Goal: Task Accomplishment & Management: Manage account settings

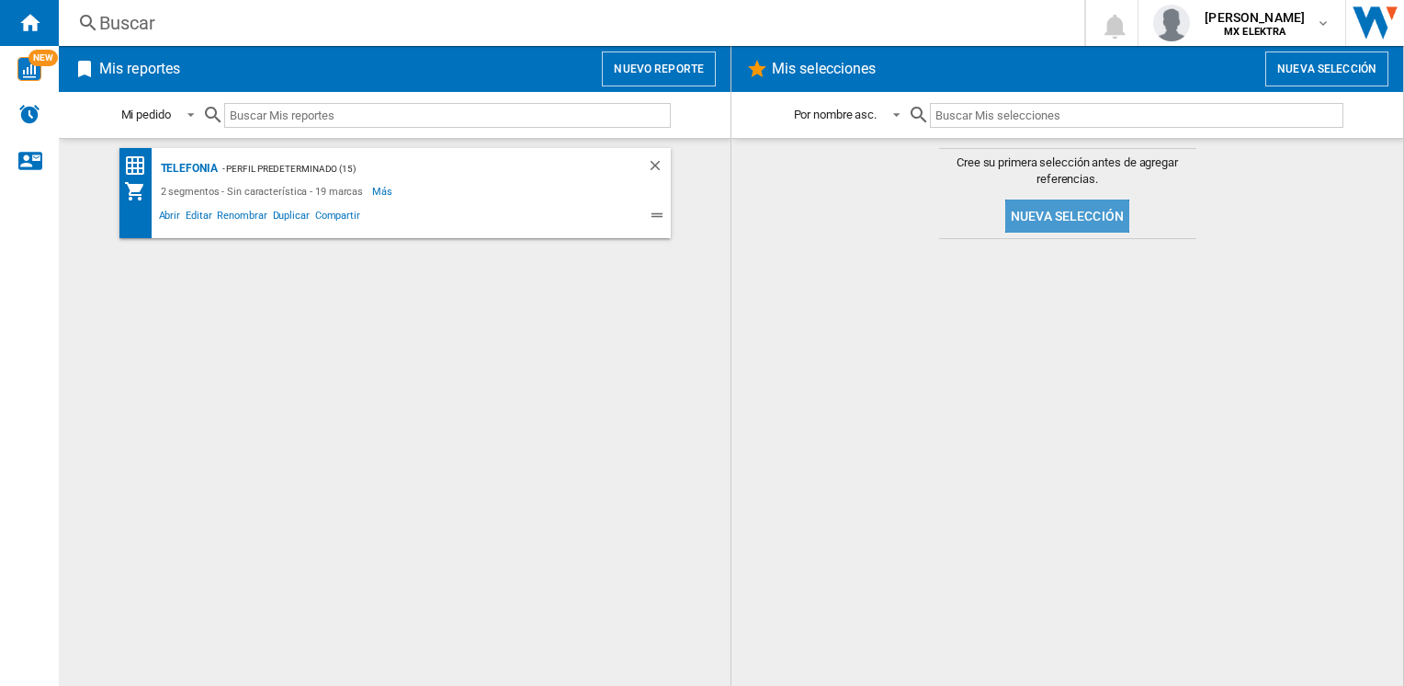
click at [1081, 222] on button "Nueva selección" at bounding box center [1067, 215] width 124 height 33
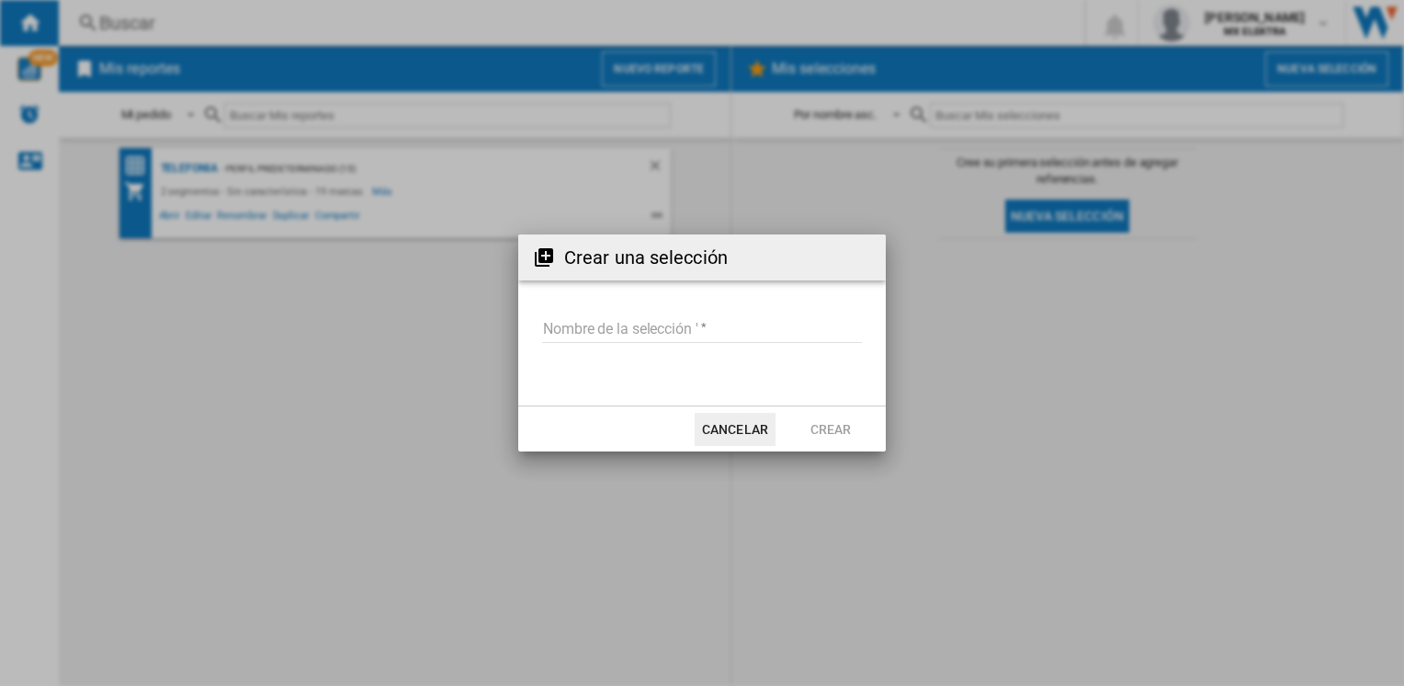
click at [1075, 456] on div "Crear una selección Nombre de la selección ' Cancelar Crear" at bounding box center [702, 343] width 1404 height 686
click at [742, 422] on button "Cancelar" at bounding box center [735, 429] width 81 height 33
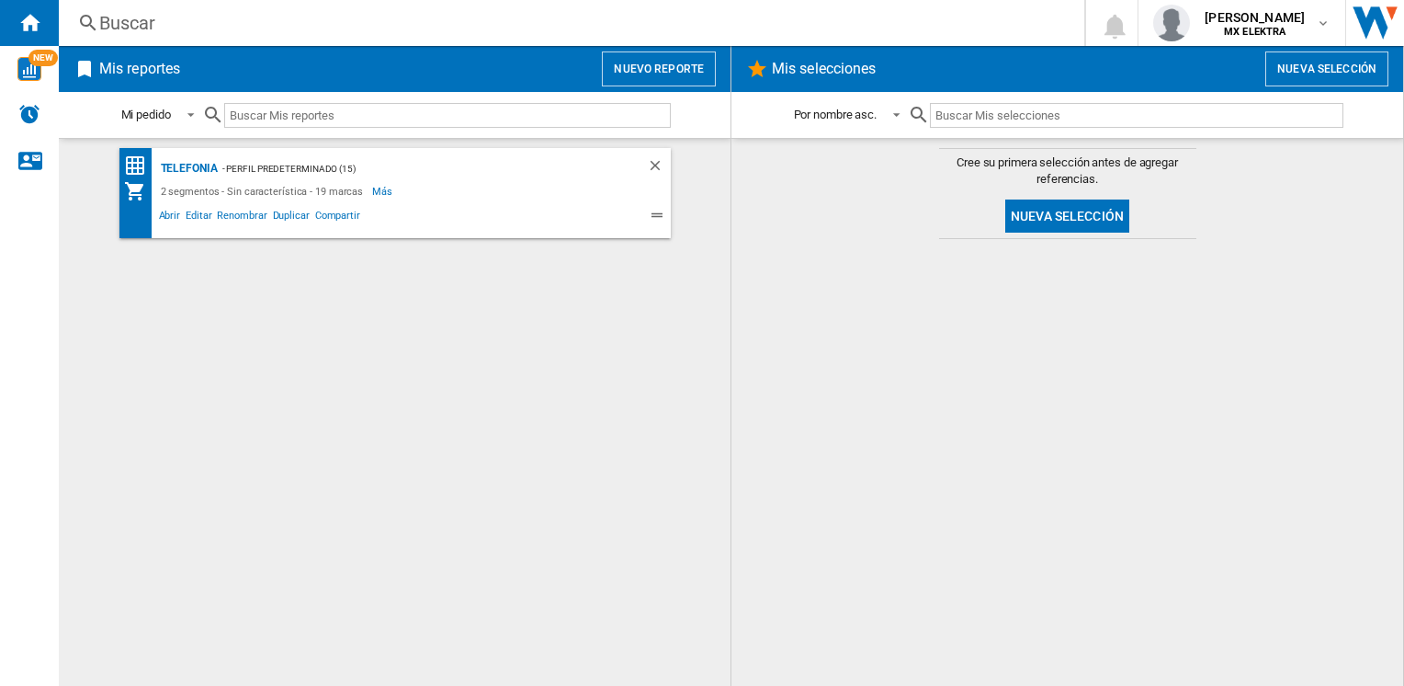
click at [424, 395] on div "Telefonia - Perfil predeterminado (15) 2 segmentos - Sin característica - 19 ma…" at bounding box center [394, 412] width 635 height 528
click at [270, 167] on div "- Perfil predeterminado (15)" at bounding box center [414, 168] width 392 height 23
click at [373, 190] on span "Más" at bounding box center [383, 191] width 23 height 22
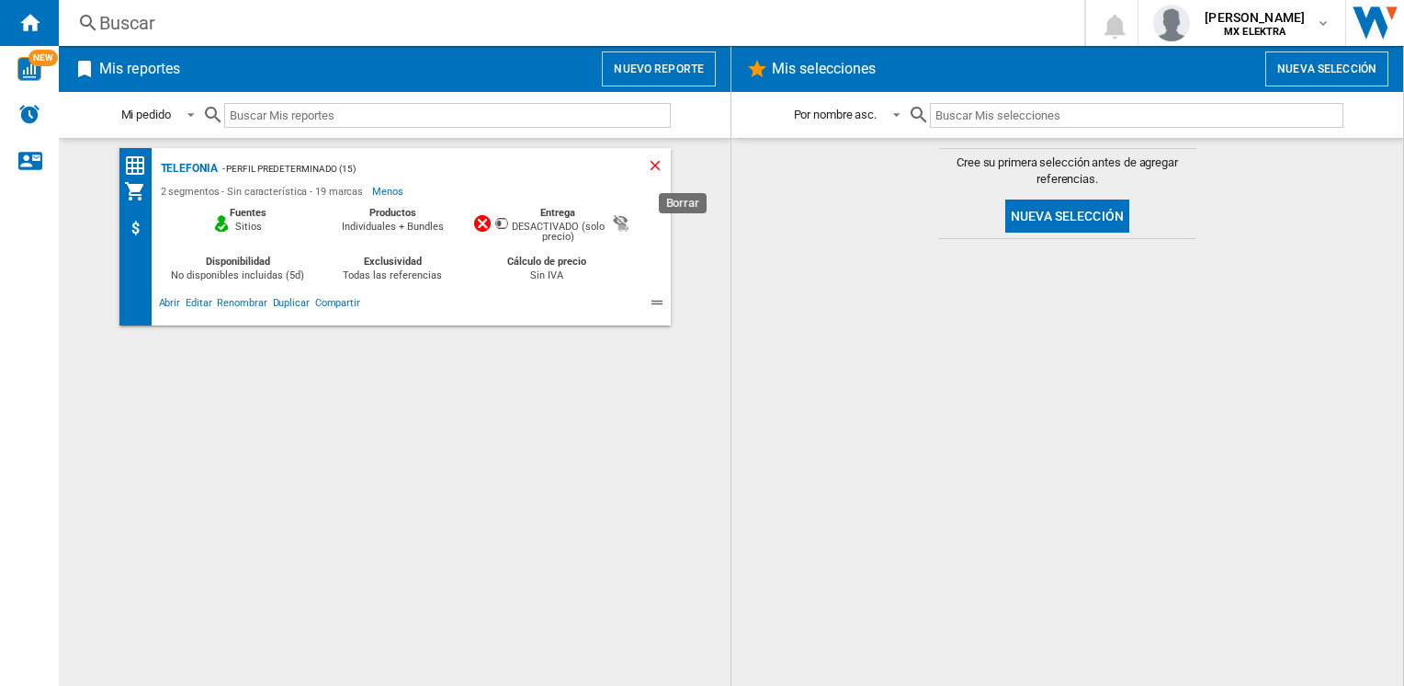
click at [653, 163] on ng-md-icon "Borrar" at bounding box center [658, 168] width 22 height 22
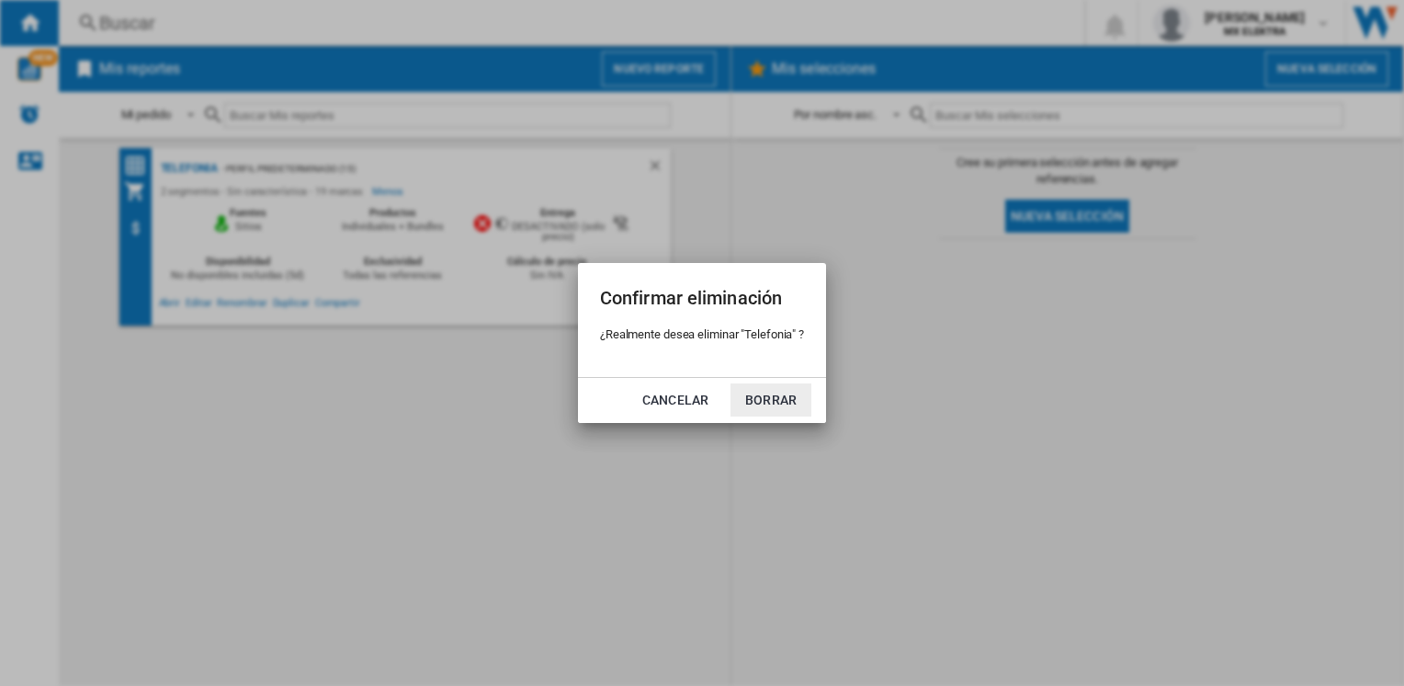
click at [867, 201] on div "Confirmar eliminación ¿Realmente desea eliminar "Telefonia" ? Cancelar Borrar" at bounding box center [702, 343] width 1404 height 686
click at [635, 412] on md-dialog-actions "Cancelar Borrar" at bounding box center [702, 400] width 248 height 46
click at [671, 400] on button "Cancelar" at bounding box center [675, 399] width 81 height 33
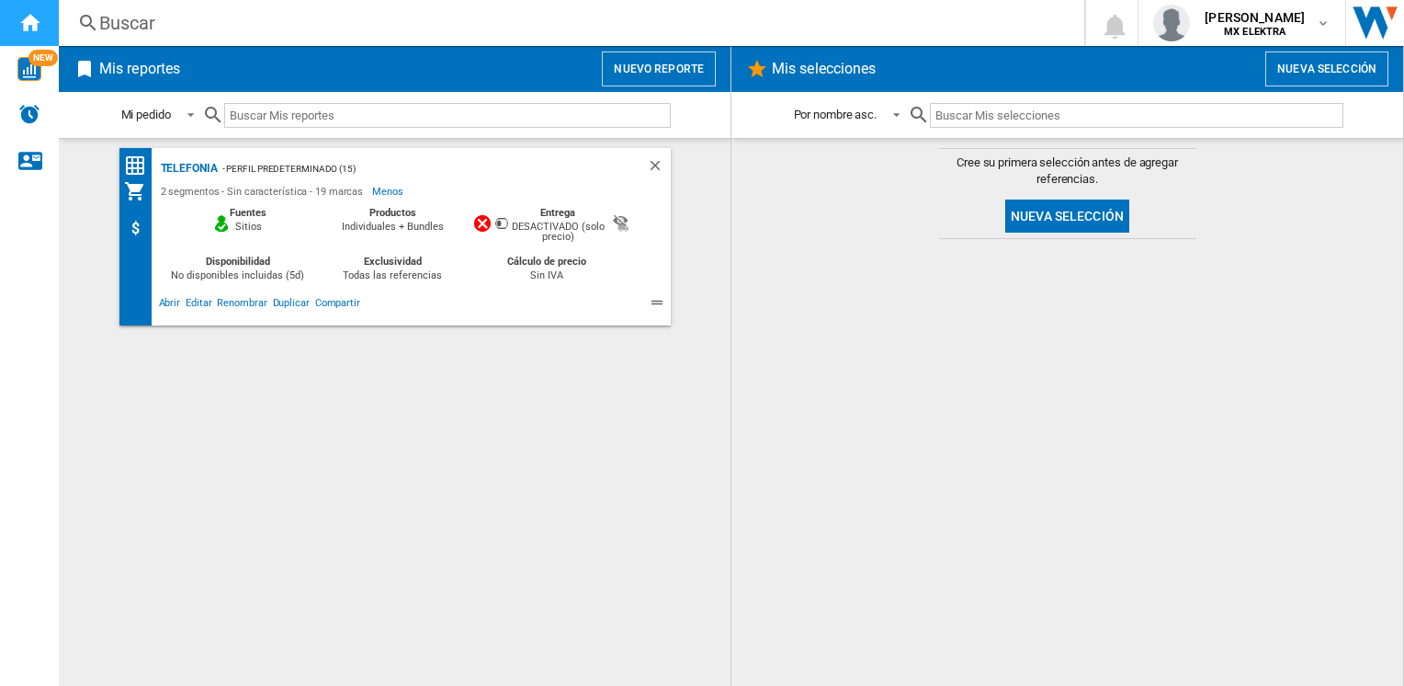
click at [23, 17] on ng-md-icon "Inicio" at bounding box center [29, 22] width 22 height 22
click at [14, 62] on div "NEW" at bounding box center [29, 69] width 59 height 24
